Goal: Information Seeking & Learning: Compare options

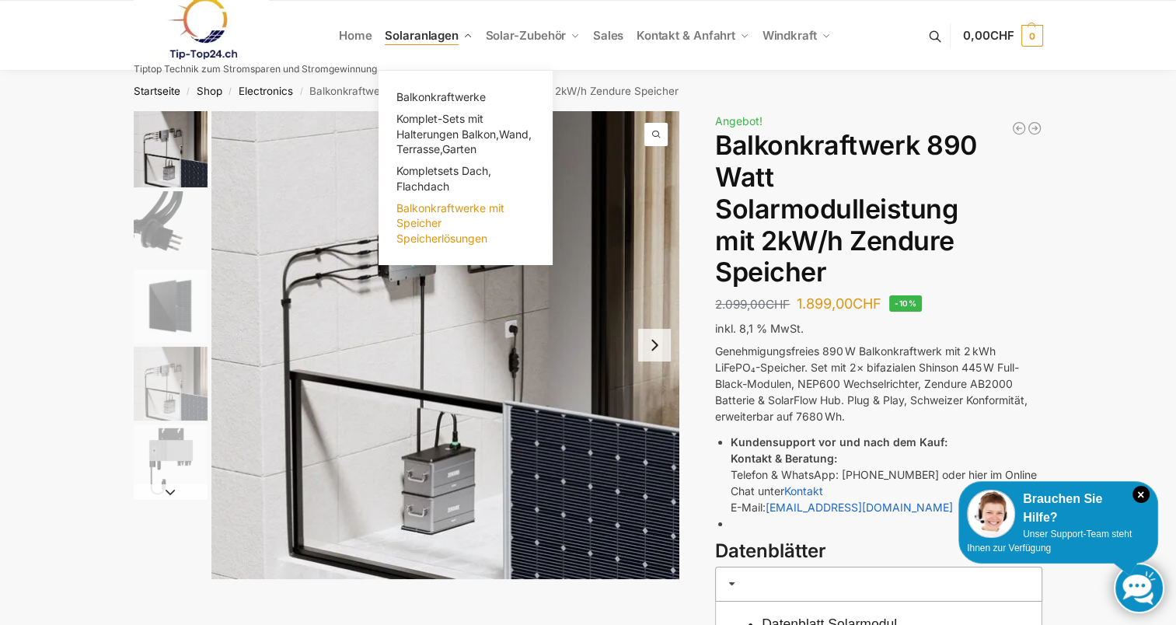
click at [435, 235] on span "Balkonkraftwerke mit Speicher Speicherlösungen" at bounding box center [450, 223] width 108 height 44
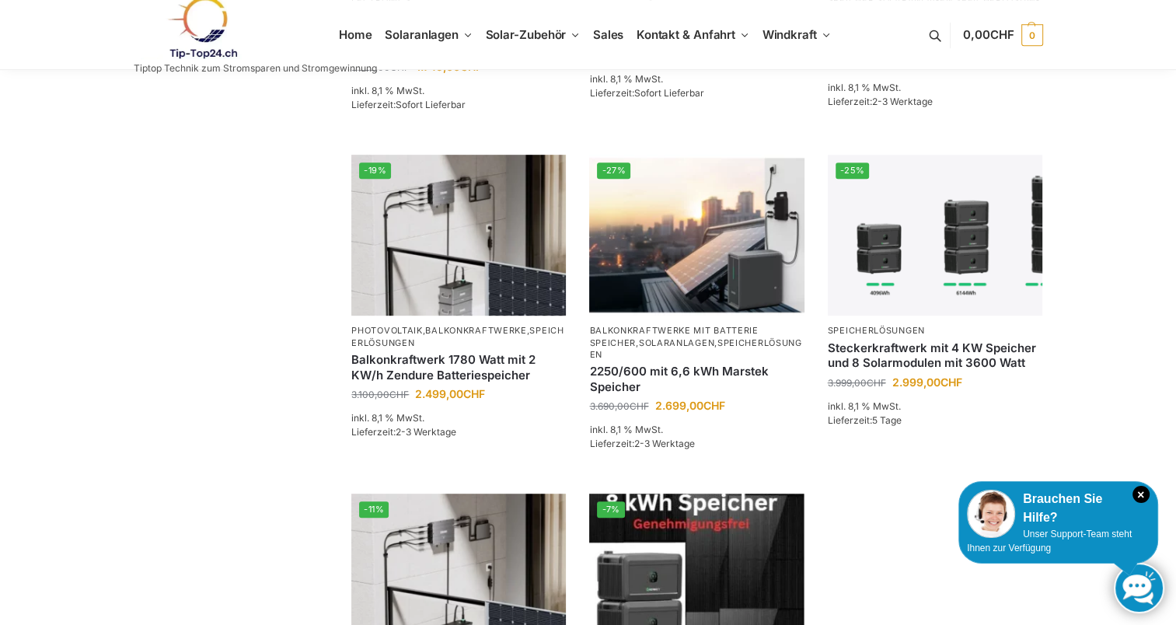
scroll to position [748, 0]
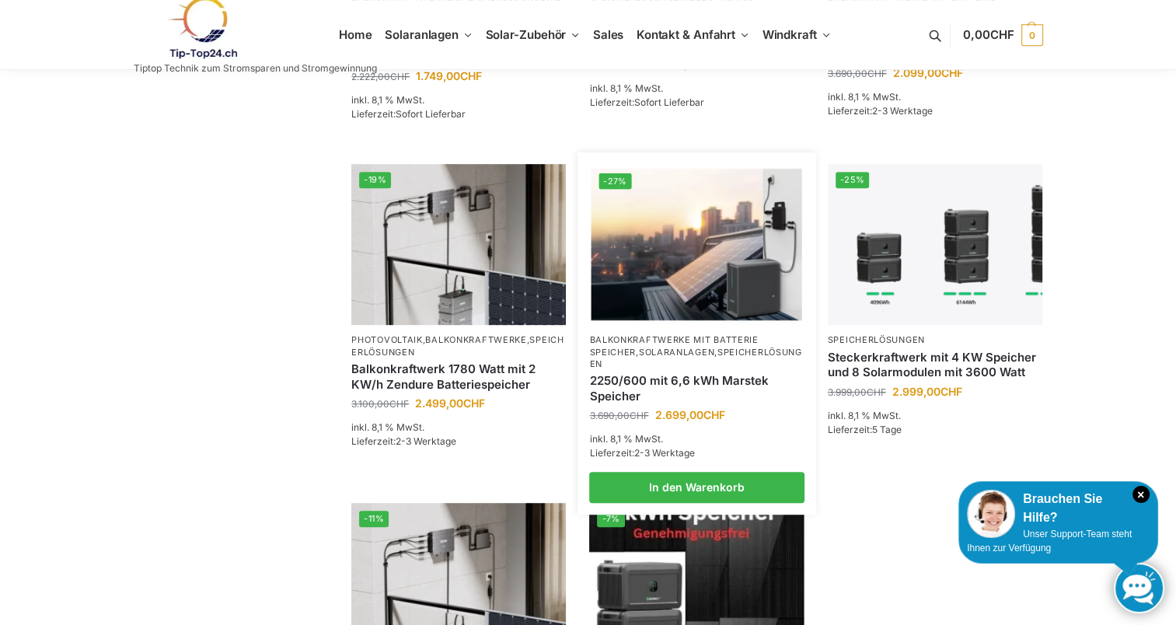
click at [703, 373] on link "2250/600 mit 6,6 kWh Marstek Speicher" at bounding box center [696, 388] width 215 height 30
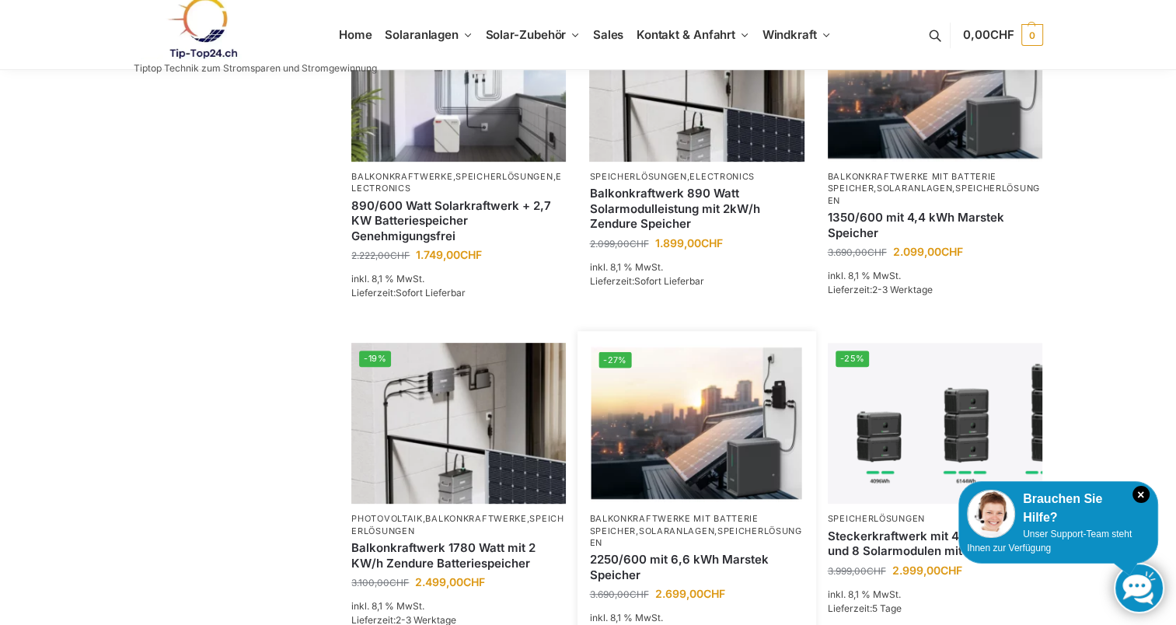
scroll to position [569, 0]
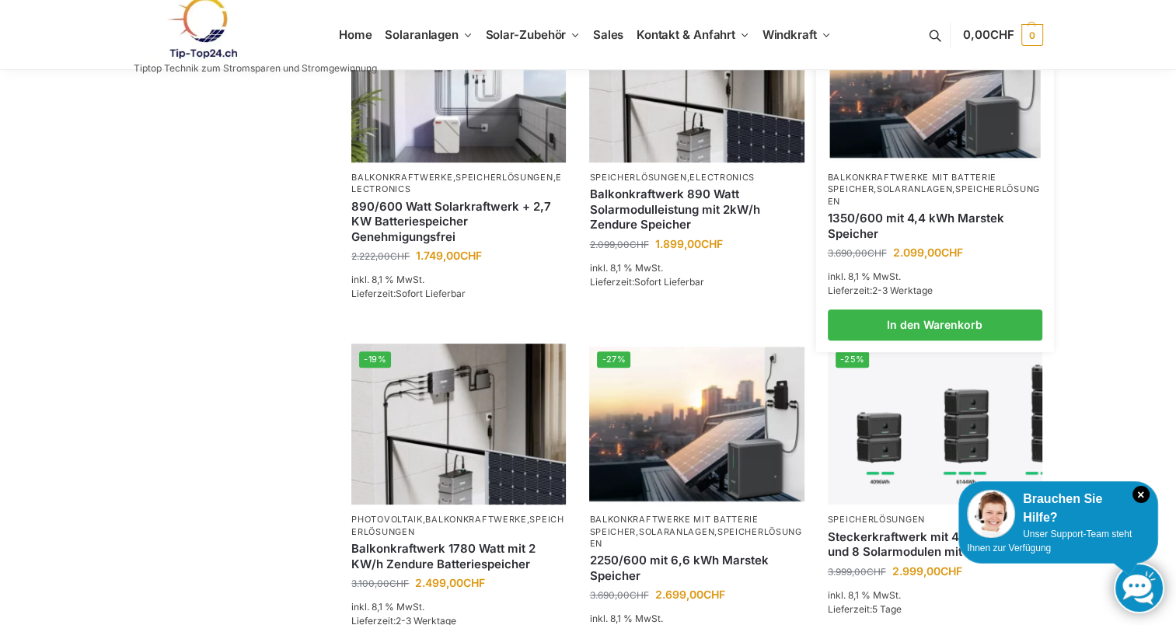
click at [881, 213] on link "1350/600 mit 4,4 kWh Marstek Speicher" at bounding box center [935, 226] width 215 height 30
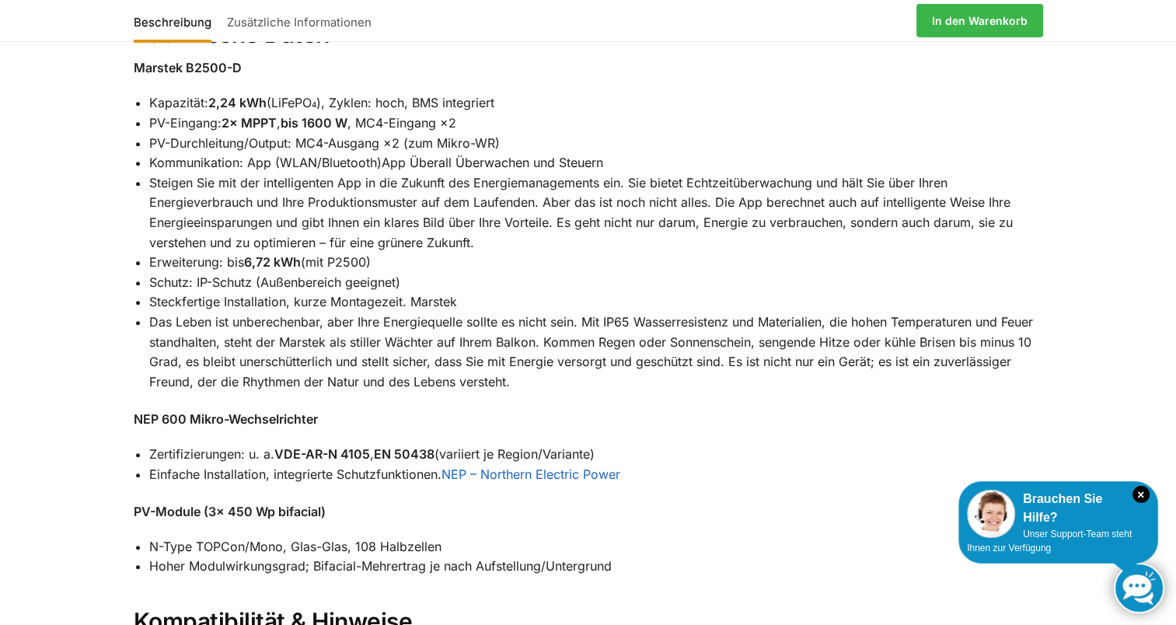
scroll to position [1597, 0]
